Goal: Information Seeking & Learning: Learn about a topic

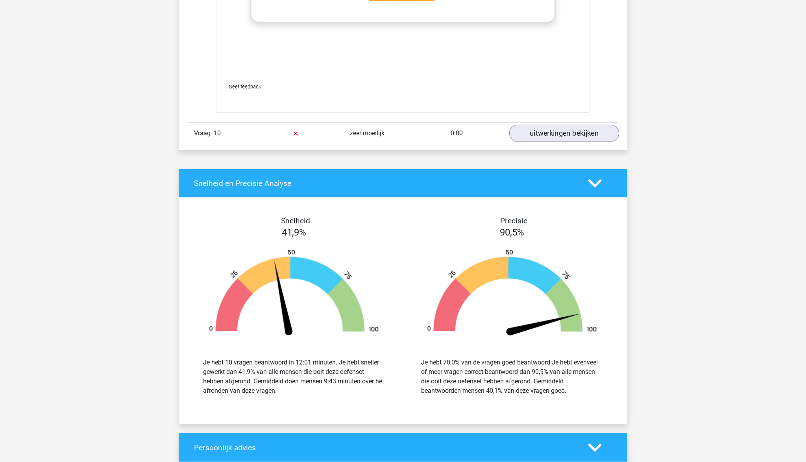
scroll to position [5245, 0]
click at [552, 142] on link "uitwerkingen bekijken" at bounding box center [564, 132] width 110 height 17
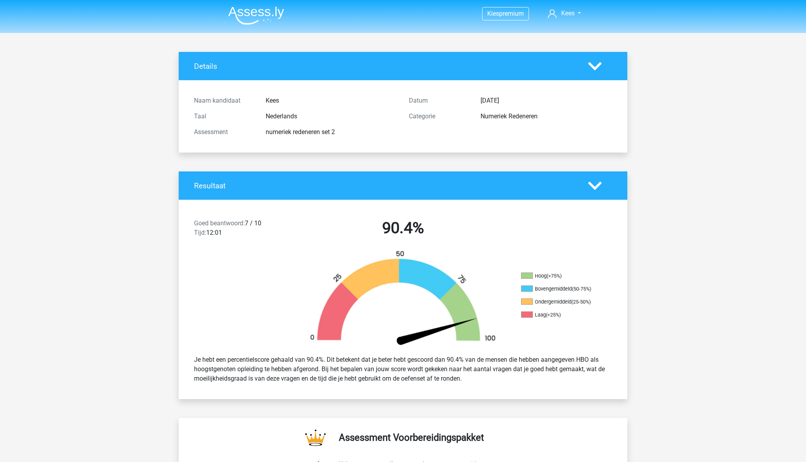
scroll to position [0, 0]
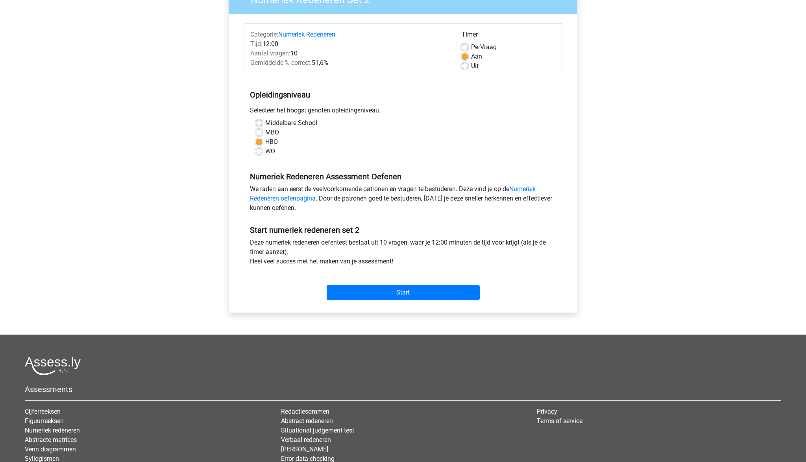
scroll to position [79, 0]
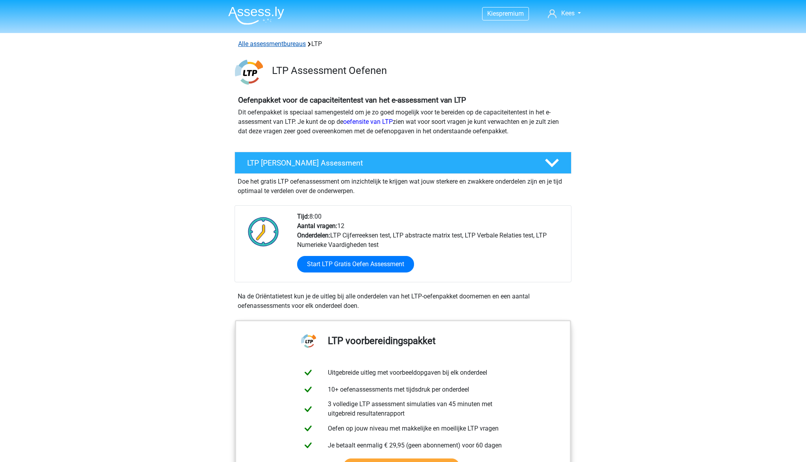
click at [292, 46] on link "Alle assessmentbureaus" at bounding box center [272, 43] width 68 height 7
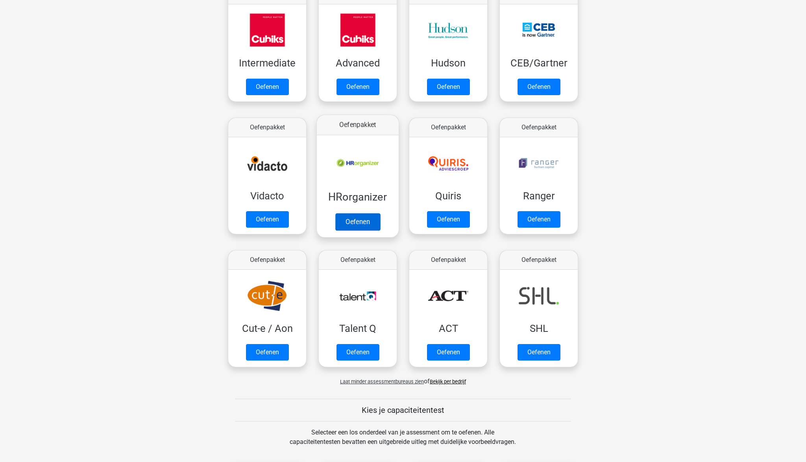
scroll to position [309, 0]
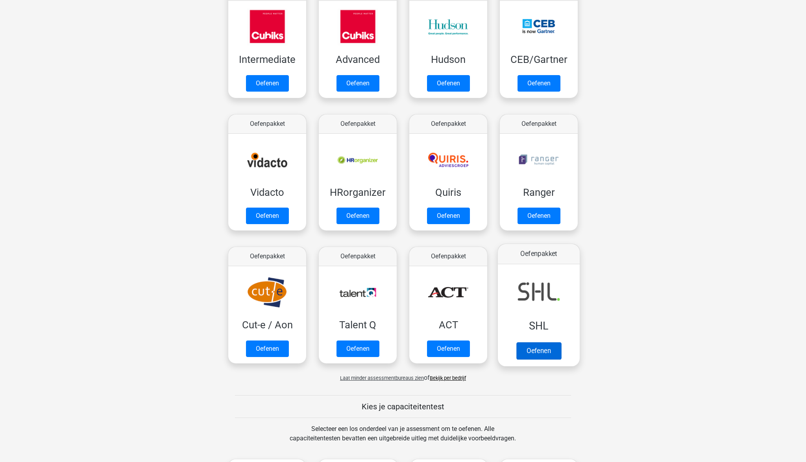
click at [529, 353] on link "Oefenen" at bounding box center [538, 350] width 45 height 17
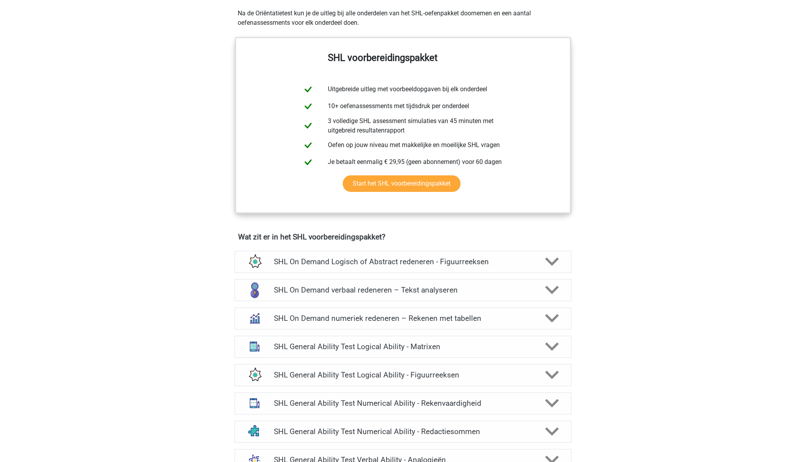
scroll to position [349, 0]
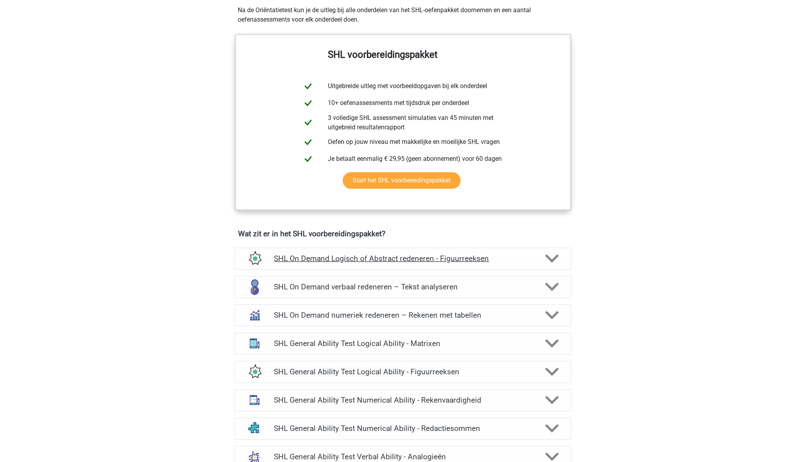
click at [556, 260] on icon at bounding box center [552, 259] width 14 height 14
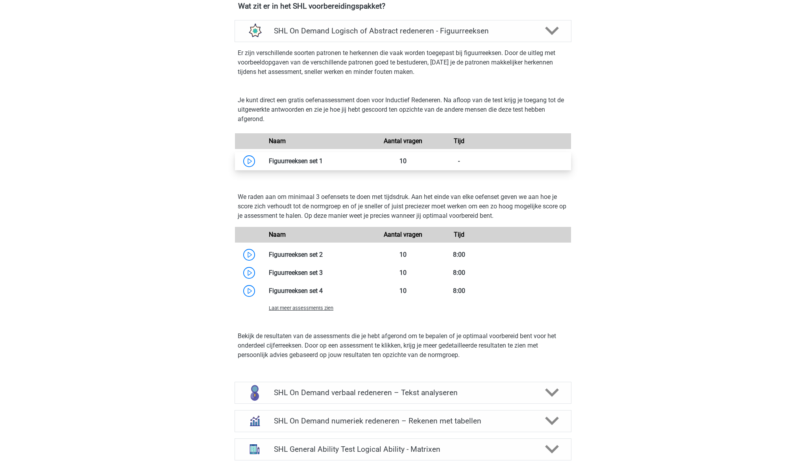
scroll to position [577, 0]
click at [323, 165] on link at bounding box center [323, 161] width 0 height 7
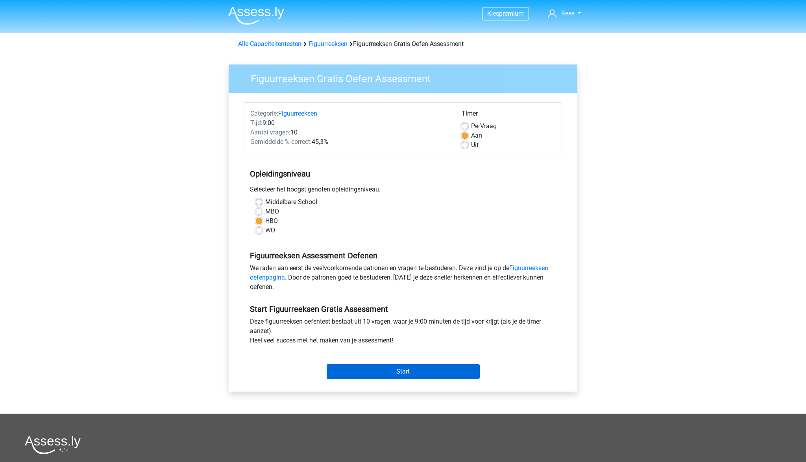
click at [404, 373] on input "Start" at bounding box center [403, 371] width 153 height 15
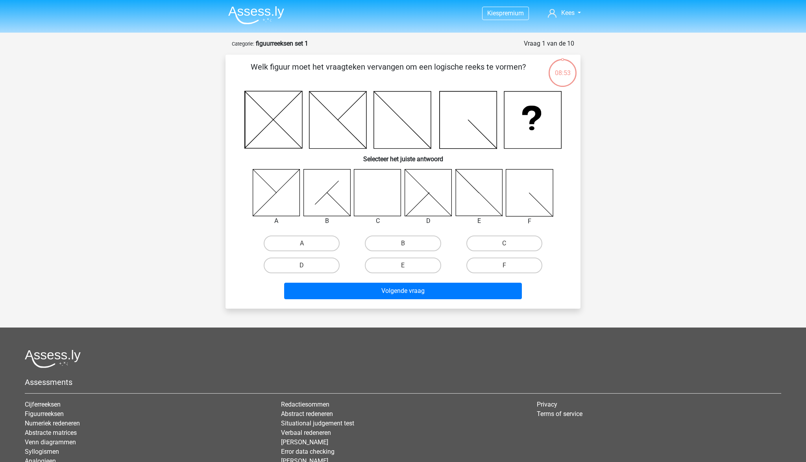
scroll to position [3, 0]
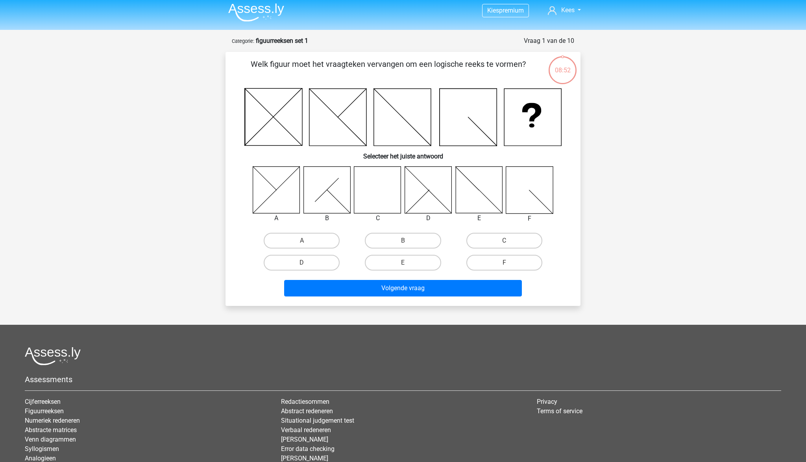
click at [373, 193] on icon at bounding box center [377, 189] width 47 height 47
click at [510, 244] on label "C" at bounding box center [504, 241] width 76 height 16
click at [509, 244] on input "C" at bounding box center [506, 243] width 5 height 5
radio input "true"
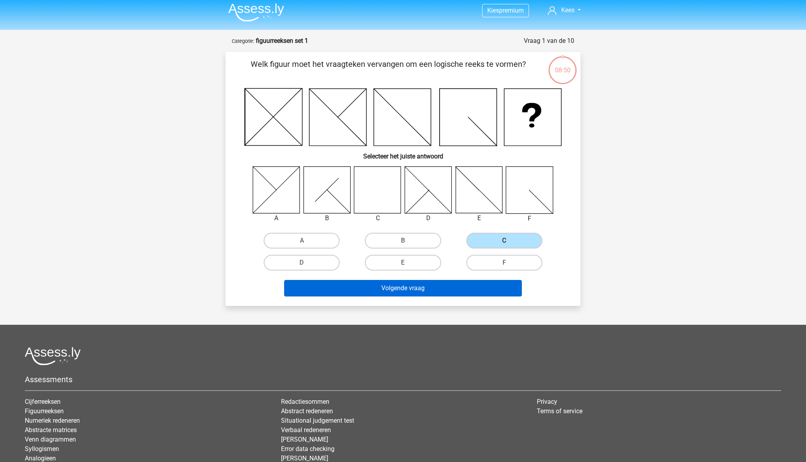
scroll to position [4, 0]
click at [412, 292] on button "Volgende vraag" at bounding box center [403, 288] width 238 height 17
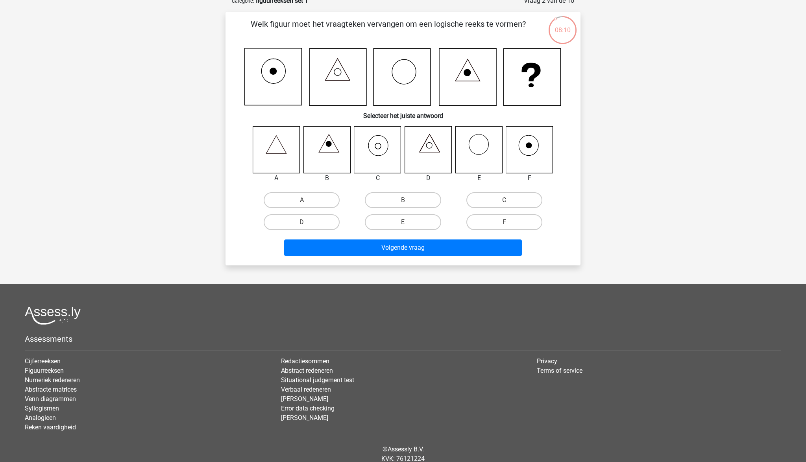
scroll to position [46, 0]
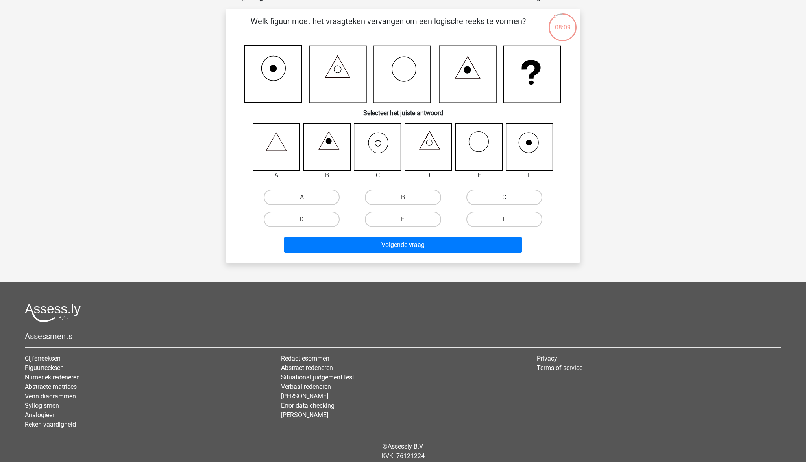
click at [491, 198] on label "C" at bounding box center [504, 198] width 76 height 16
click at [504, 198] on input "C" at bounding box center [506, 200] width 5 height 5
radio input "true"
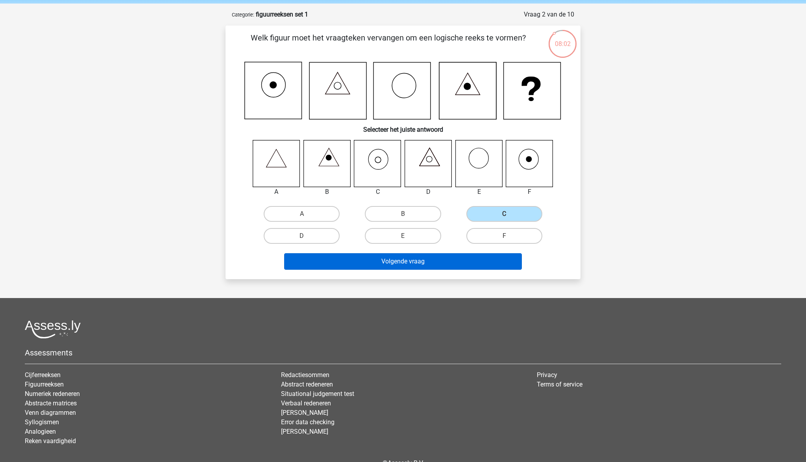
click at [403, 266] on button "Volgende vraag" at bounding box center [403, 261] width 238 height 17
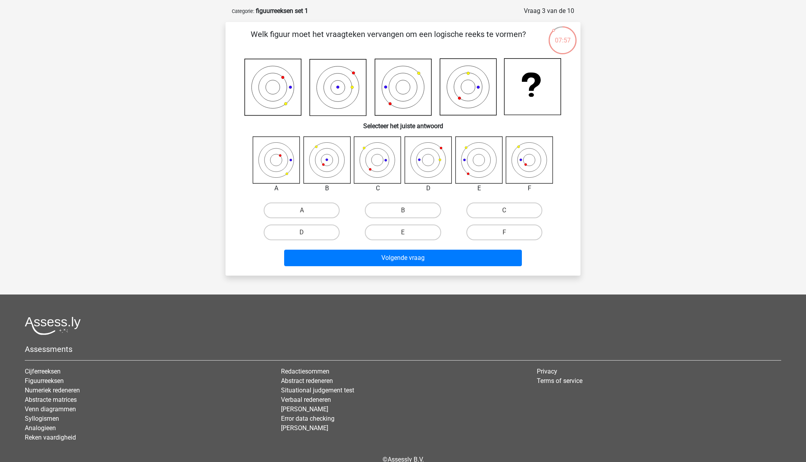
scroll to position [30, 0]
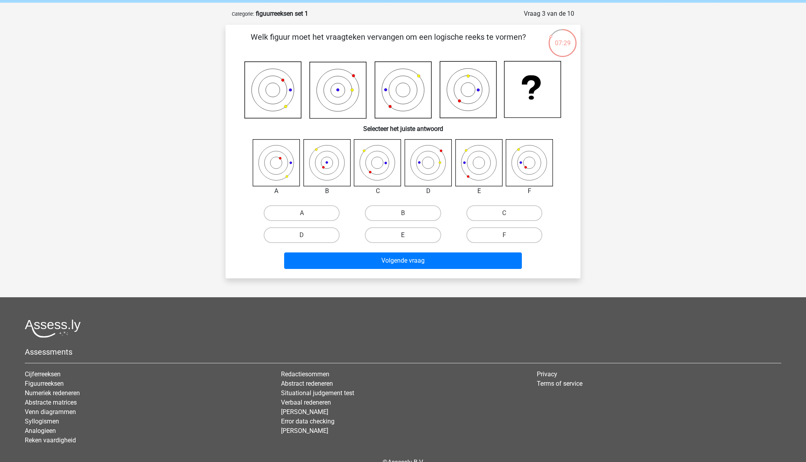
click at [394, 235] on label "E" at bounding box center [403, 235] width 76 height 16
click at [403, 235] on input "E" at bounding box center [405, 237] width 5 height 5
radio input "true"
click at [429, 264] on button "Volgende vraag" at bounding box center [403, 261] width 238 height 17
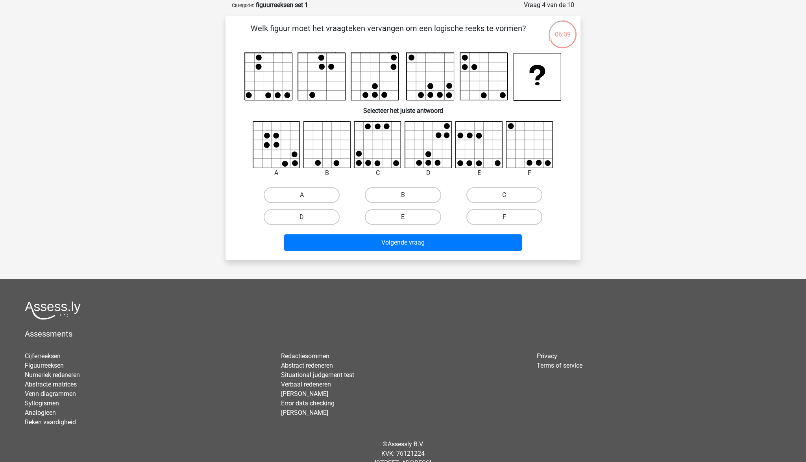
scroll to position [38, 0]
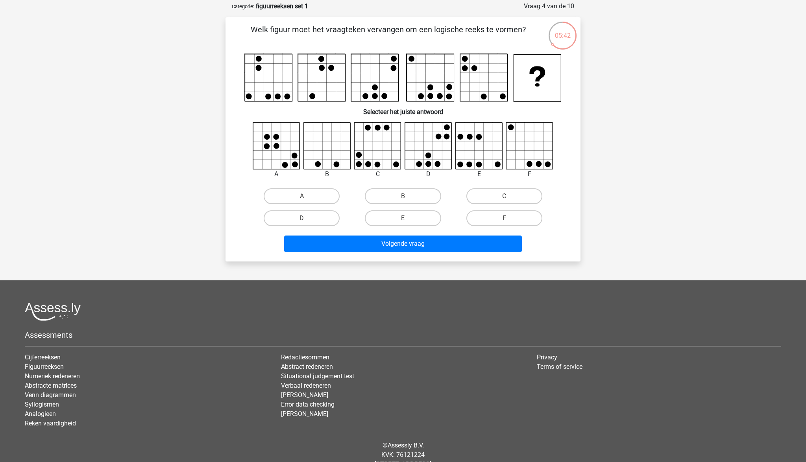
click at [440, 144] on icon at bounding box center [428, 146] width 47 height 47
drag, startPoint x: 325, startPoint y: 218, endPoint x: 364, endPoint y: 235, distance: 43.0
click at [328, 220] on label "D" at bounding box center [302, 219] width 76 height 16
click at [307, 220] on input "D" at bounding box center [304, 220] width 5 height 5
radio input "true"
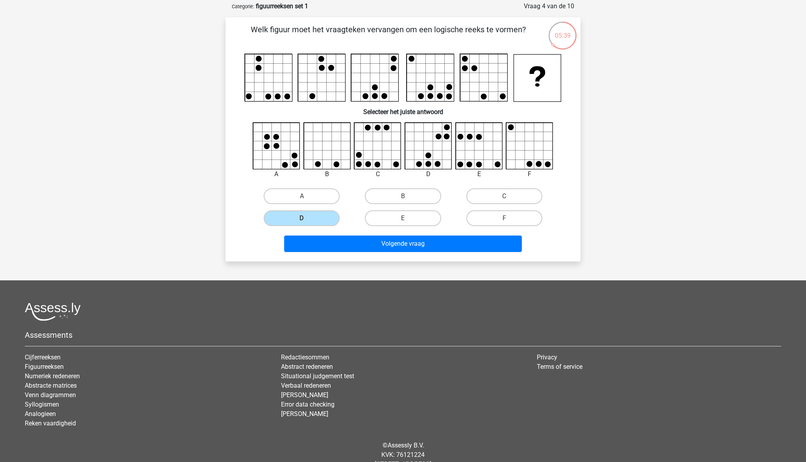
drag, startPoint x: 395, startPoint y: 244, endPoint x: 365, endPoint y: 224, distance: 36.9
click at [395, 244] on button "Volgende vraag" at bounding box center [403, 244] width 238 height 17
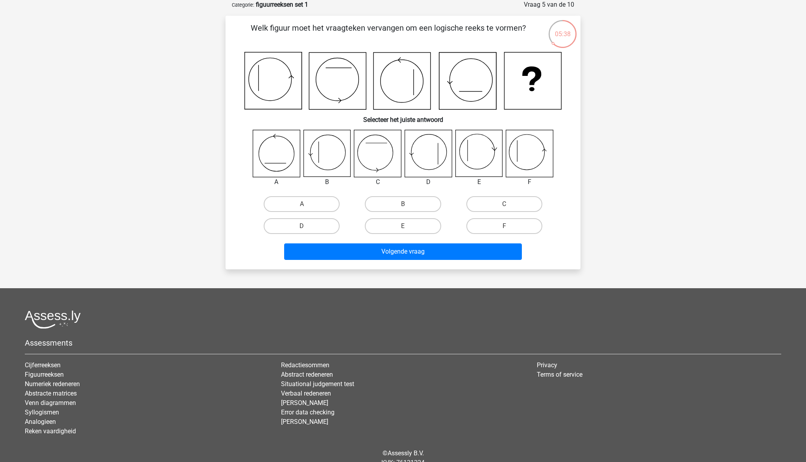
scroll to position [41, 0]
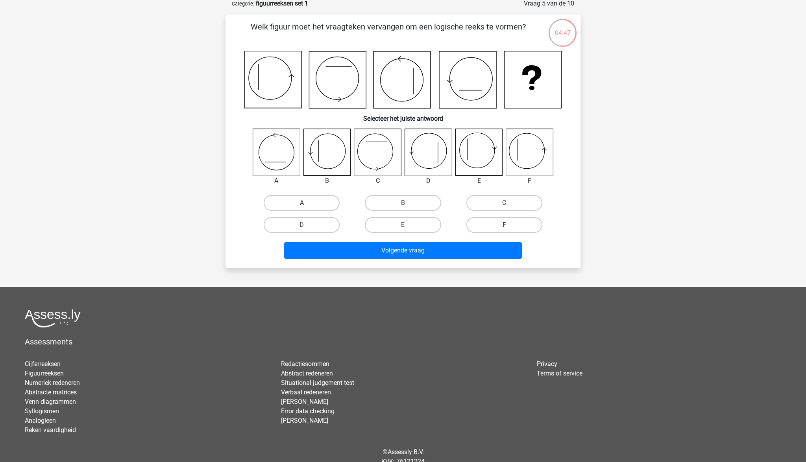
click at [499, 225] on label "F" at bounding box center [504, 225] width 76 height 16
click at [504, 225] on input "F" at bounding box center [506, 227] width 5 height 5
radio input "true"
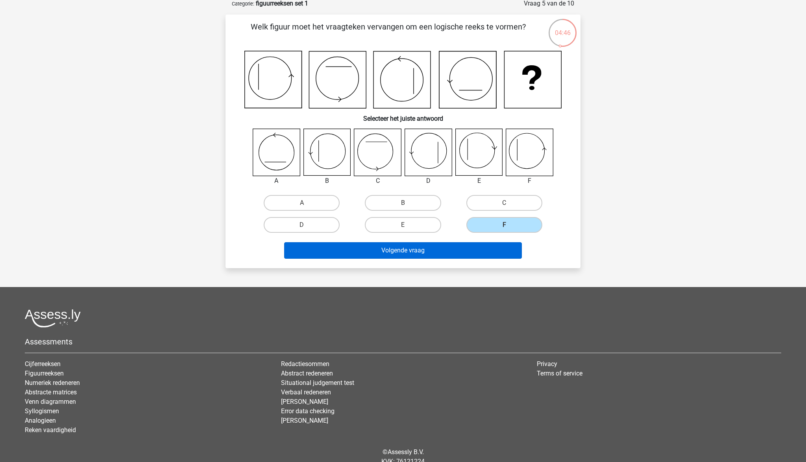
click at [486, 247] on button "Volgende vraag" at bounding box center [403, 250] width 238 height 17
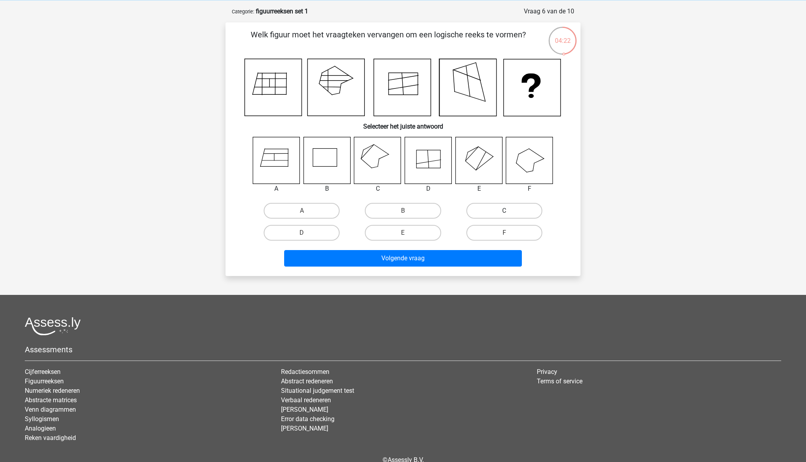
scroll to position [32, 0]
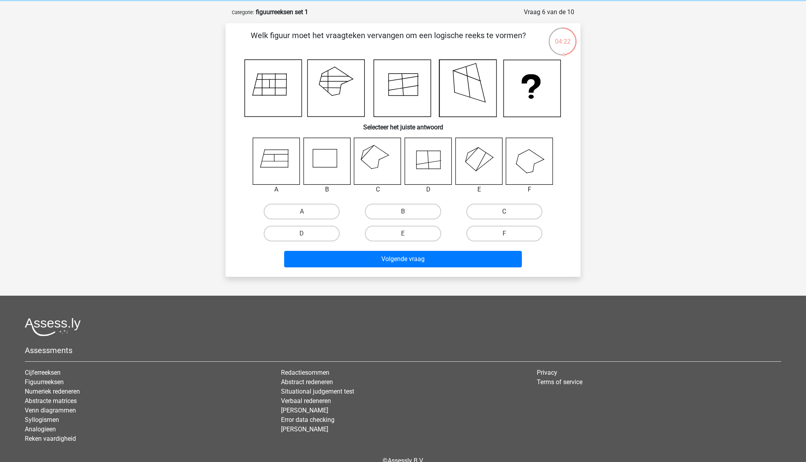
click at [503, 213] on label "C" at bounding box center [504, 212] width 76 height 16
click at [504, 213] on input "C" at bounding box center [506, 214] width 5 height 5
radio input "true"
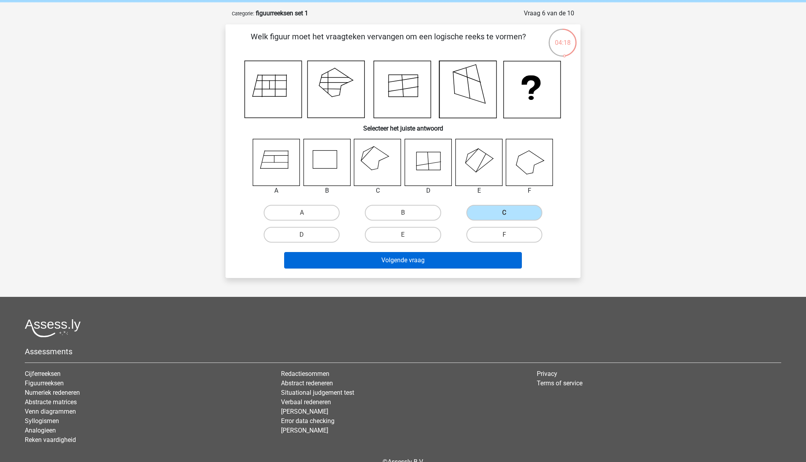
scroll to position [30, 0]
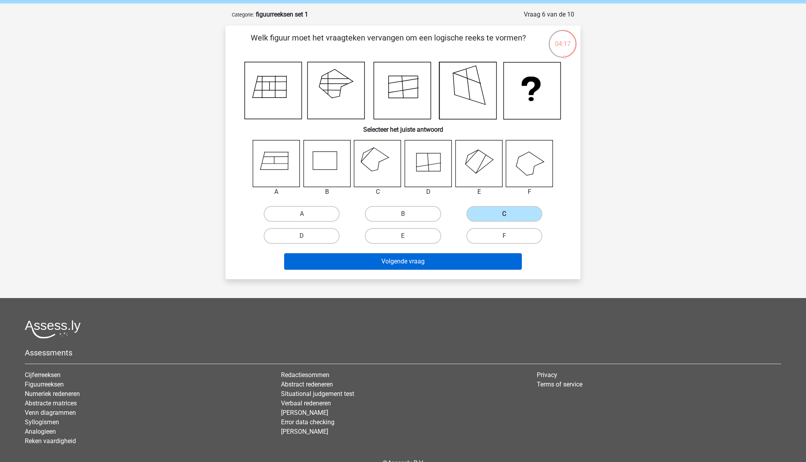
click at [434, 262] on button "Volgende vraag" at bounding box center [403, 261] width 238 height 17
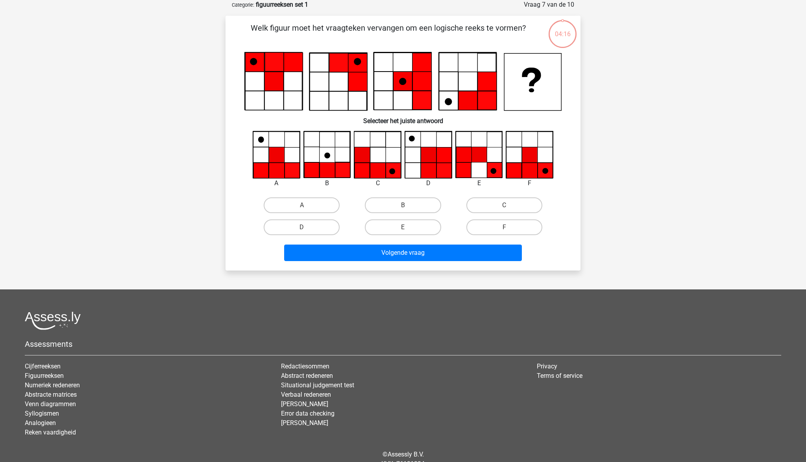
scroll to position [42, 0]
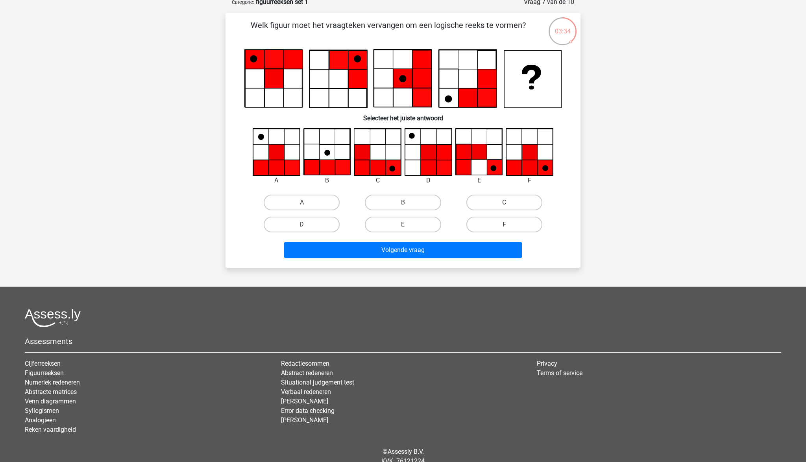
click at [516, 223] on label "F" at bounding box center [504, 225] width 76 height 16
click at [509, 225] on input "F" at bounding box center [506, 227] width 5 height 5
radio input "true"
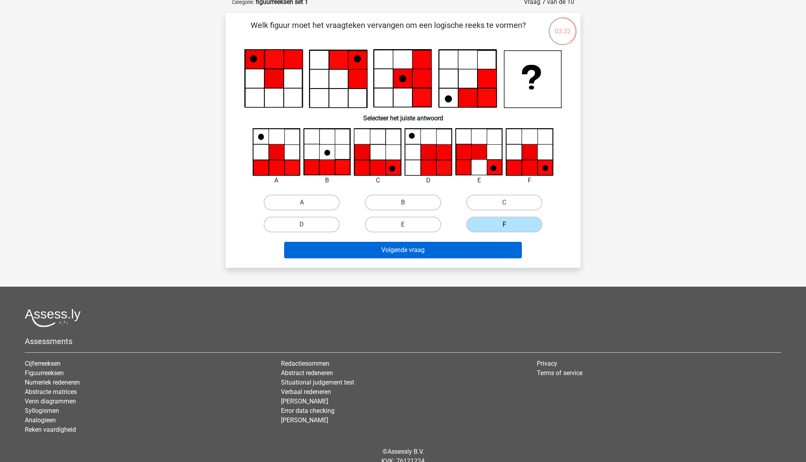
click at [480, 252] on button "Volgende vraag" at bounding box center [403, 250] width 238 height 17
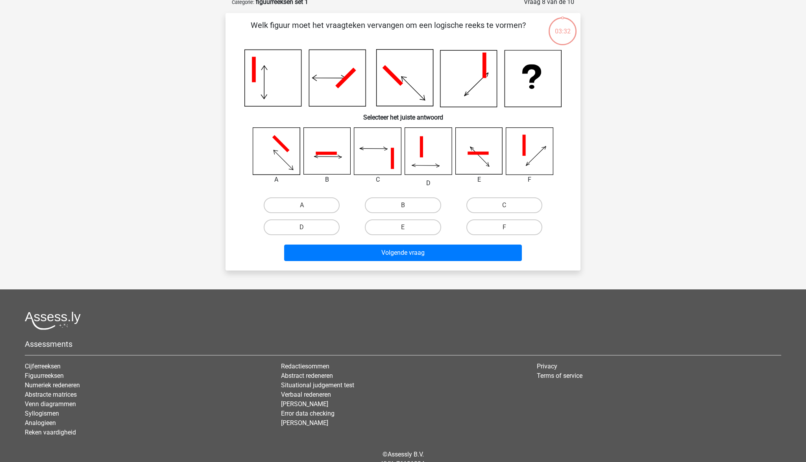
scroll to position [39, 0]
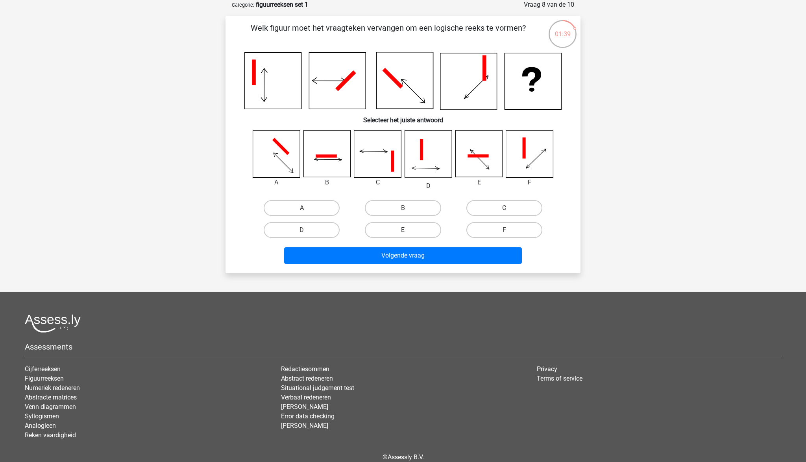
click at [413, 234] on label "E" at bounding box center [403, 230] width 76 height 16
click at [408, 234] on input "E" at bounding box center [405, 232] width 5 height 5
radio input "true"
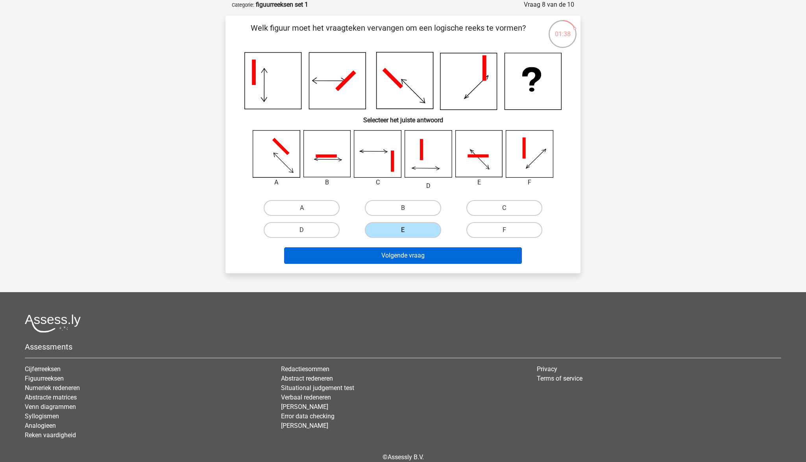
click at [409, 260] on button "Volgende vraag" at bounding box center [403, 256] width 238 height 17
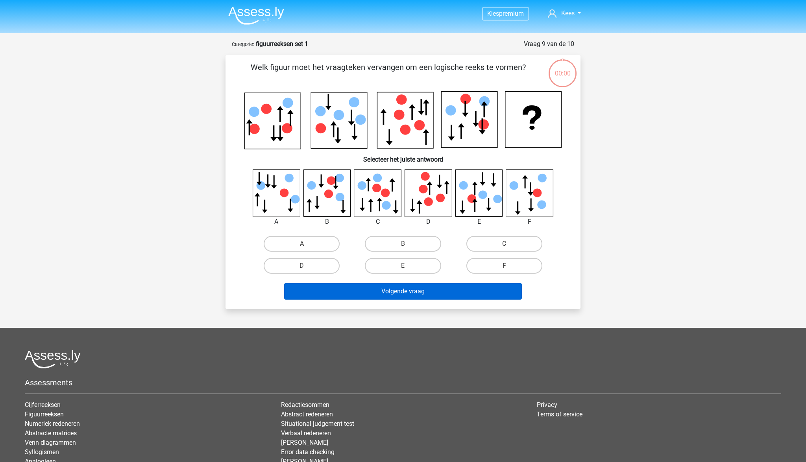
scroll to position [39, 0]
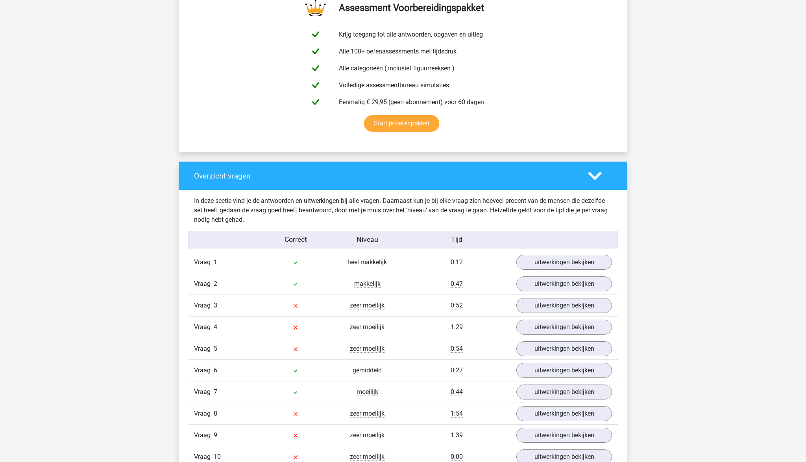
scroll to position [443, 0]
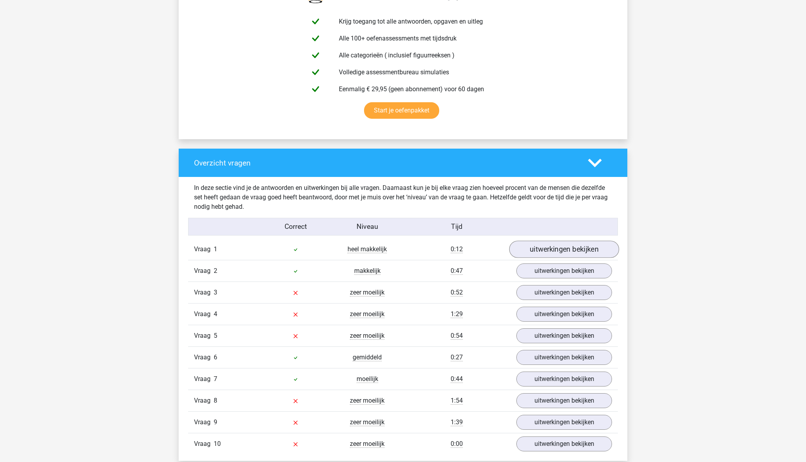
click at [538, 251] on link "uitwerkingen bekijken" at bounding box center [564, 249] width 110 height 17
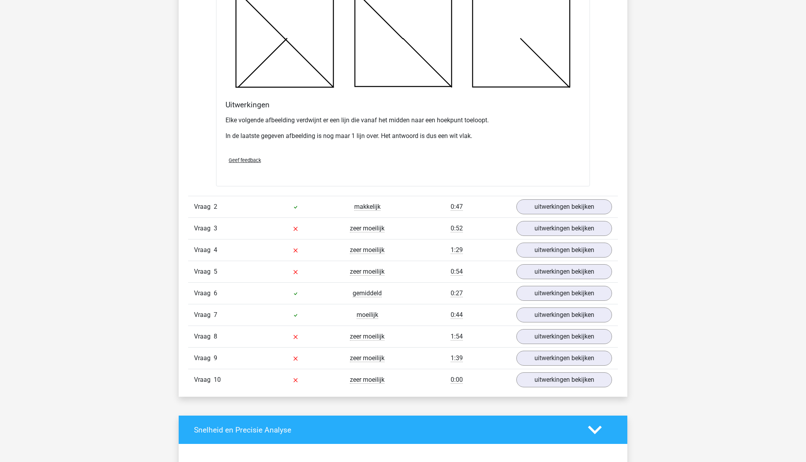
scroll to position [1014, 0]
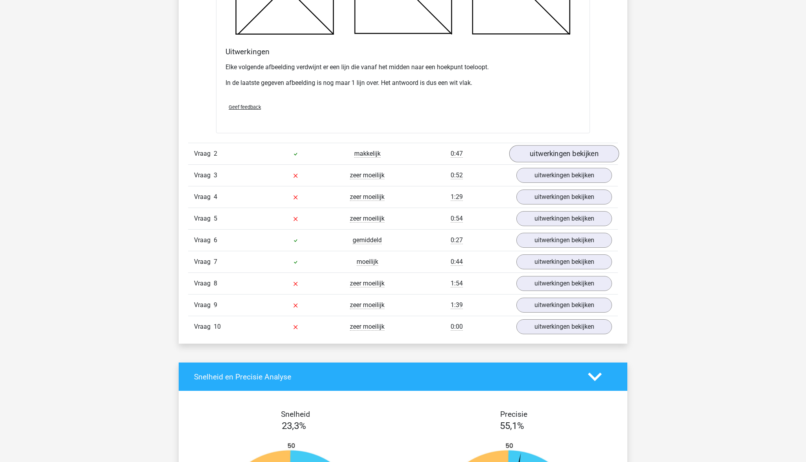
click at [534, 148] on link "uitwerkingen bekijken" at bounding box center [564, 153] width 110 height 17
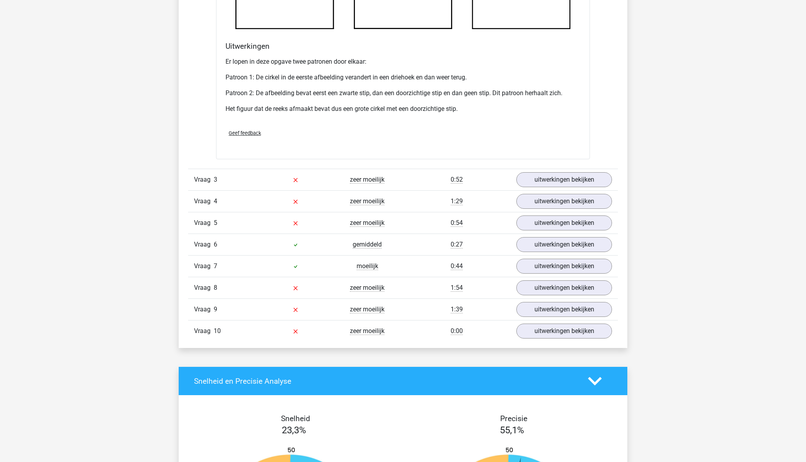
scroll to position [1497, 0]
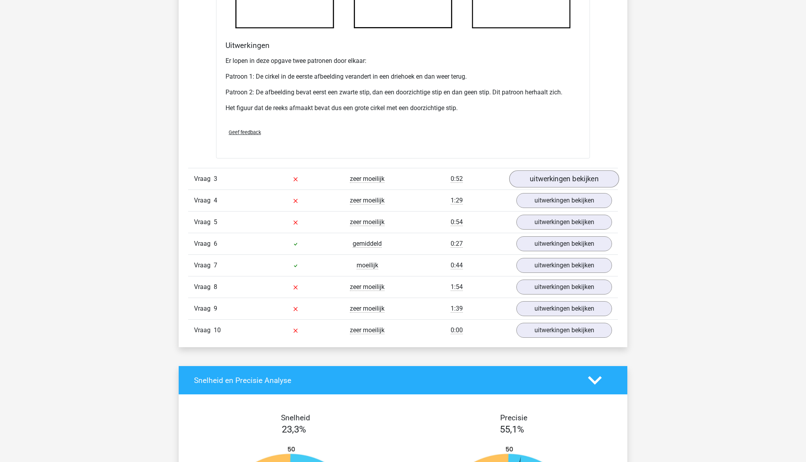
click at [558, 181] on link "uitwerkingen bekijken" at bounding box center [564, 178] width 110 height 17
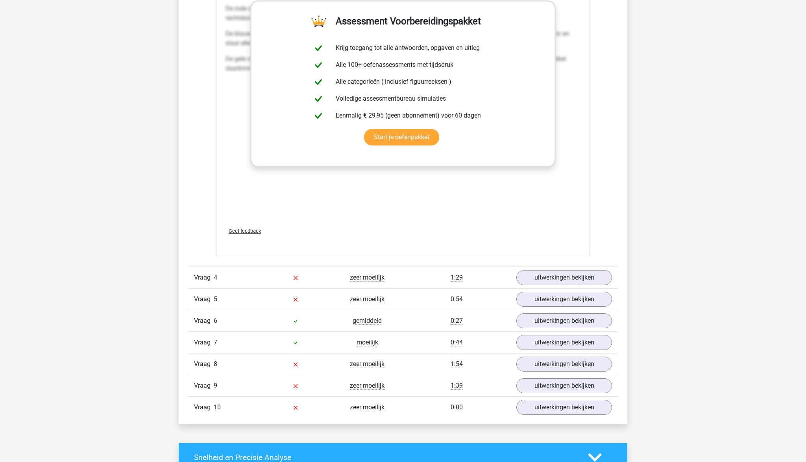
scroll to position [2083, 0]
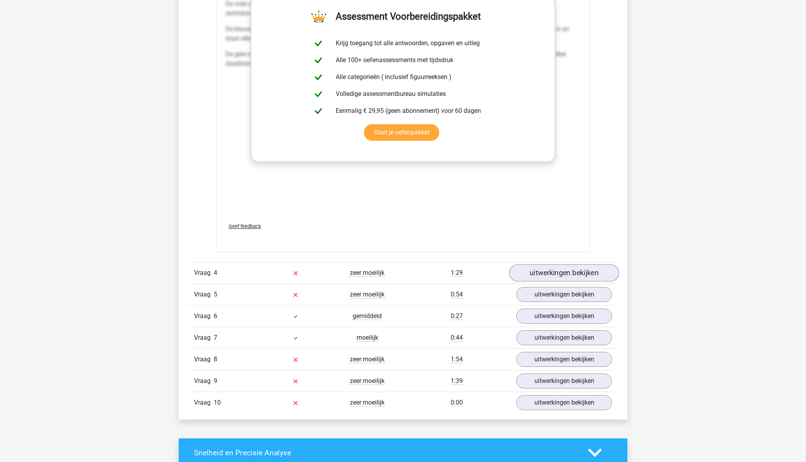
click at [541, 275] on link "uitwerkingen bekijken" at bounding box center [564, 272] width 110 height 17
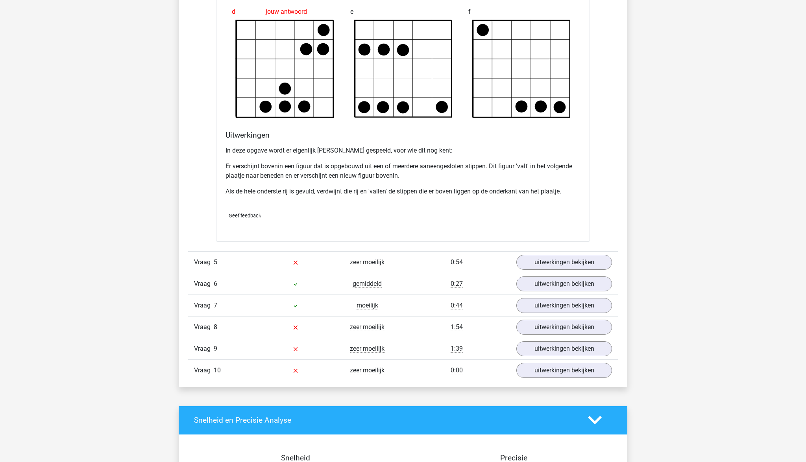
scroll to position [2613, 0]
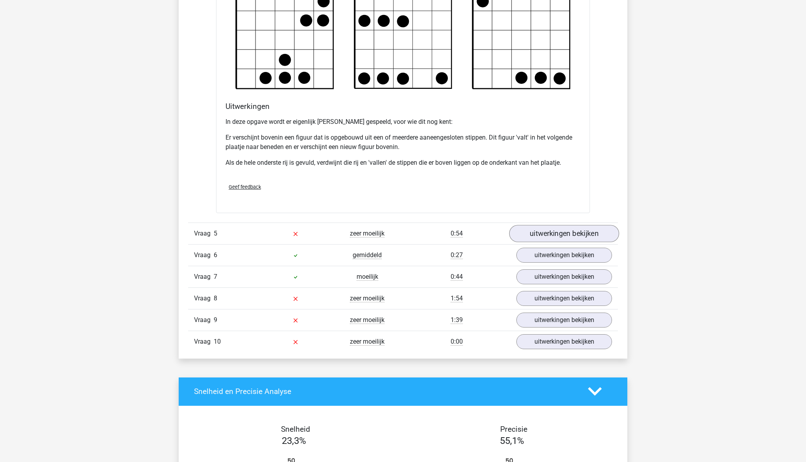
click at [554, 234] on link "uitwerkingen bekijken" at bounding box center [564, 233] width 110 height 17
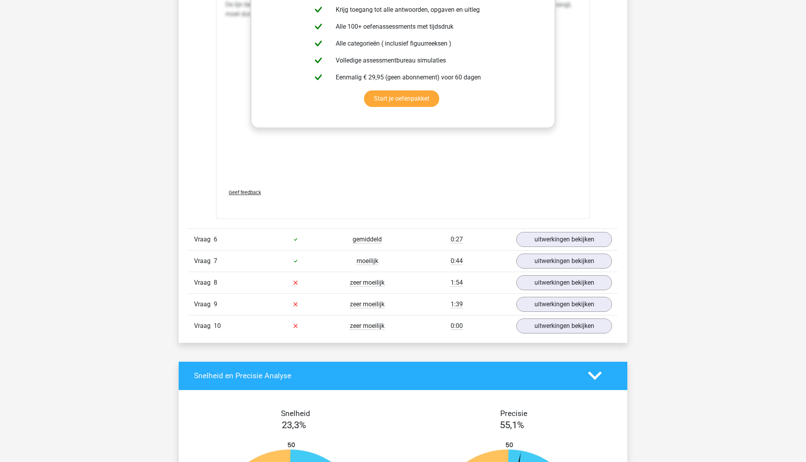
scroll to position [3293, 0]
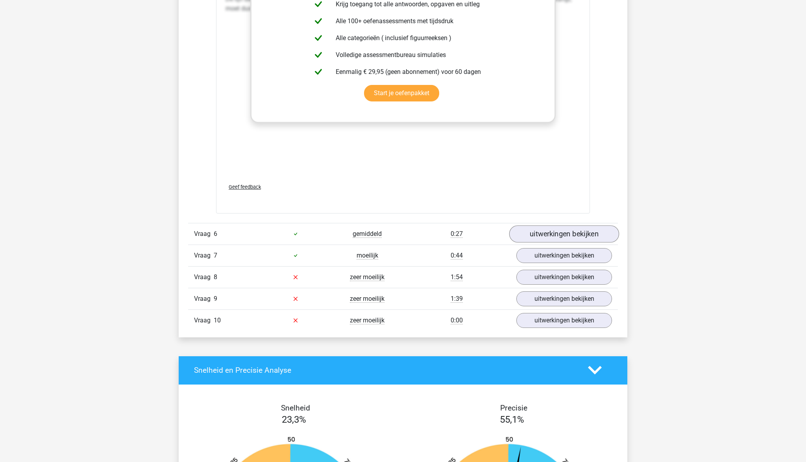
click at [531, 234] on link "uitwerkingen bekijken" at bounding box center [564, 233] width 110 height 17
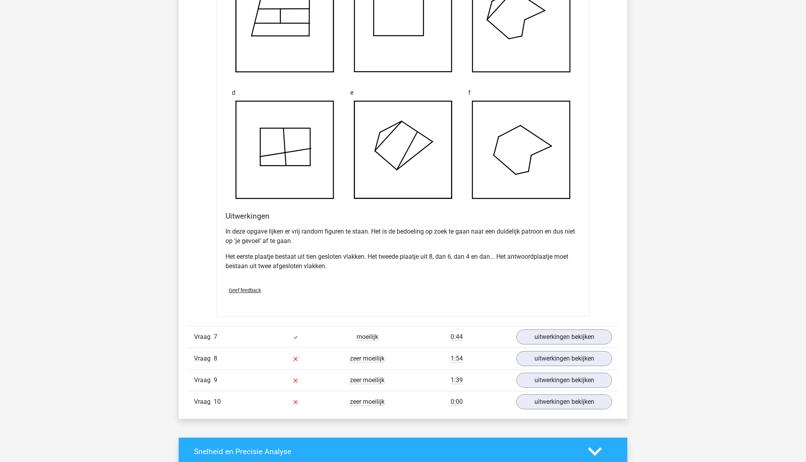
scroll to position [3685, 0]
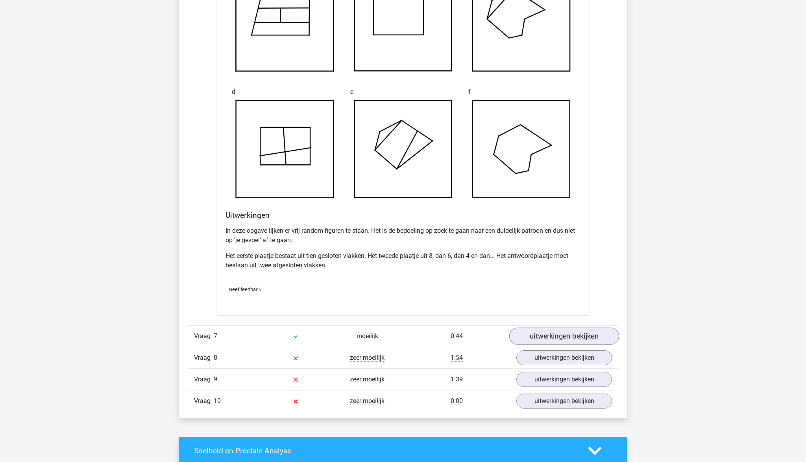
click at [546, 334] on link "uitwerkingen bekijken" at bounding box center [564, 336] width 110 height 17
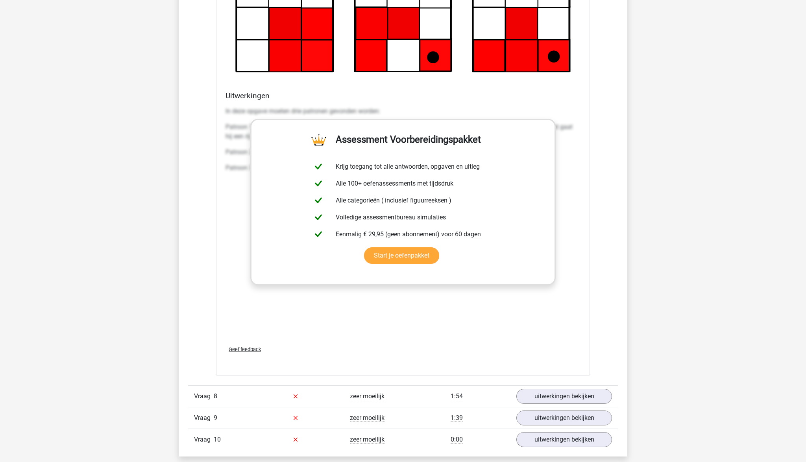
scroll to position [4316, 0]
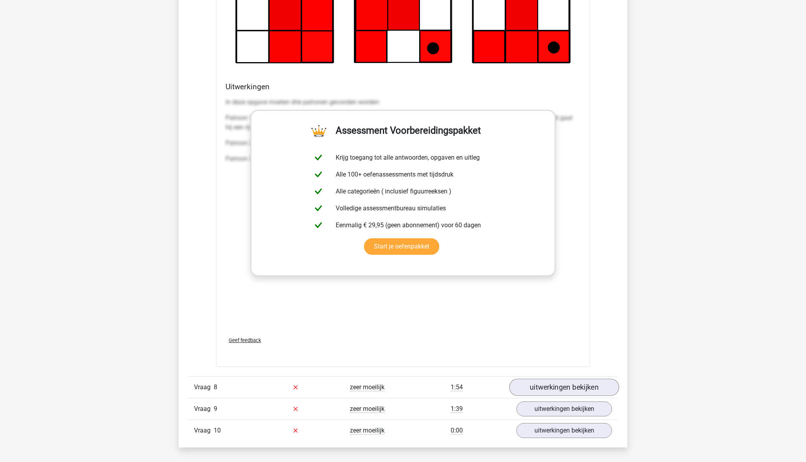
click at [544, 388] on link "uitwerkingen bekijken" at bounding box center [564, 387] width 110 height 17
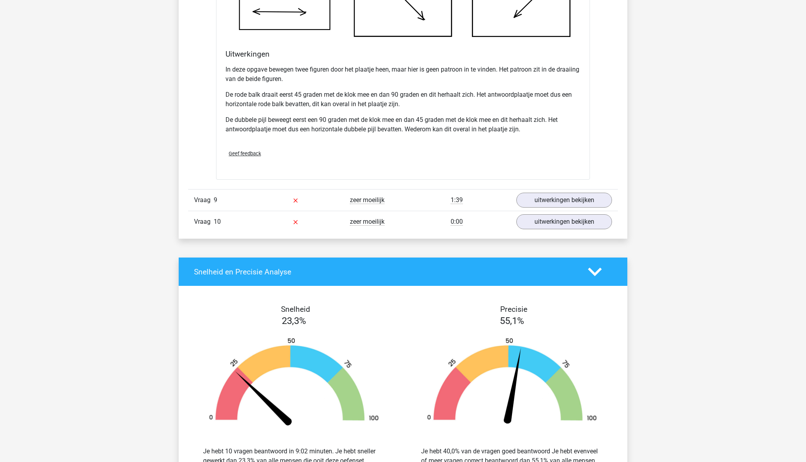
scroll to position [5022, 0]
click at [573, 203] on link "uitwerkingen bekijken" at bounding box center [564, 200] width 110 height 17
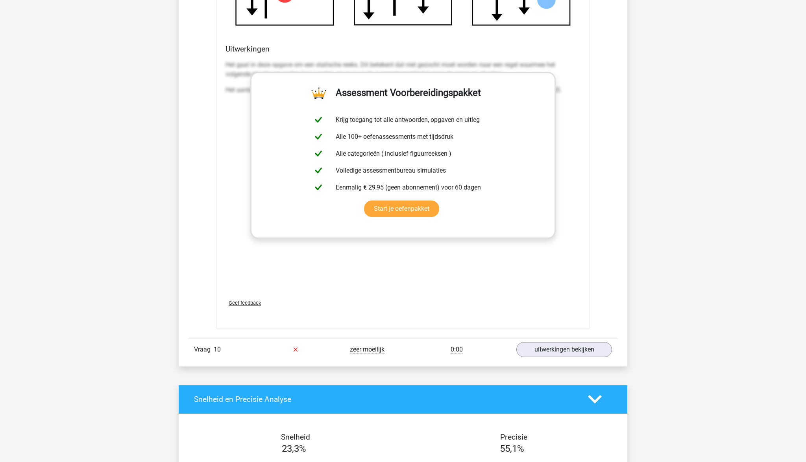
scroll to position [5555, 0]
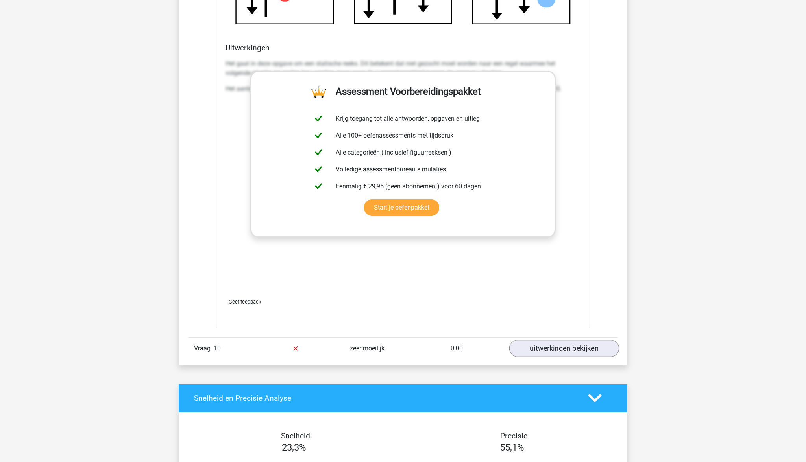
click at [554, 347] on link "uitwerkingen bekijken" at bounding box center [564, 348] width 110 height 17
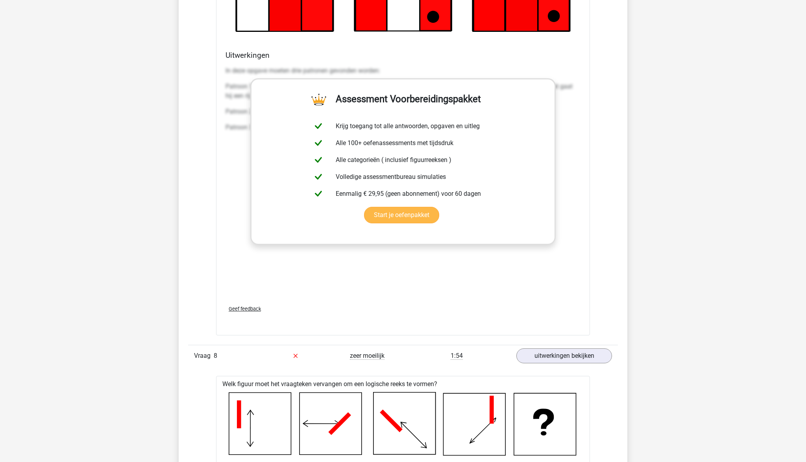
scroll to position [4340, 0]
